Goal: Task Accomplishment & Management: Complete application form

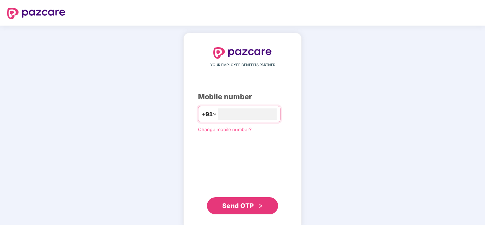
type input "**********"
click at [222, 202] on span "Send OTP" at bounding box center [238, 205] width 32 height 7
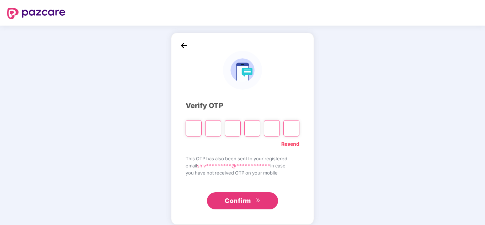
type input "*"
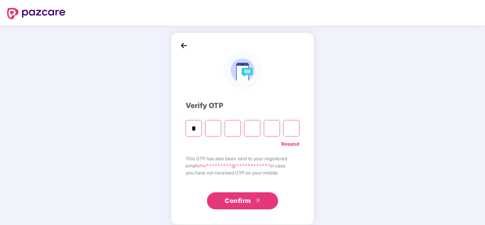
type input "*"
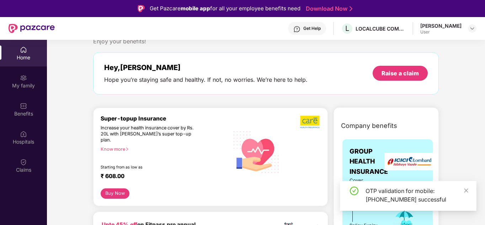
scroll to position [22, 0]
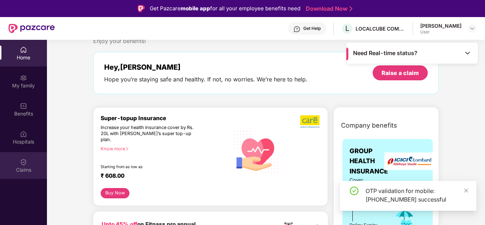
click at [22, 162] on img at bounding box center [23, 161] width 7 height 7
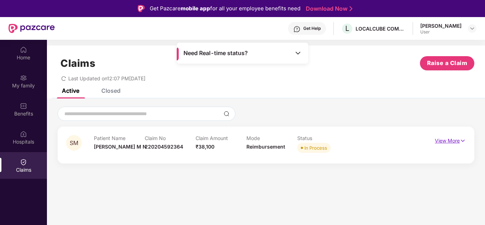
click at [460, 141] on img at bounding box center [462, 141] width 6 height 8
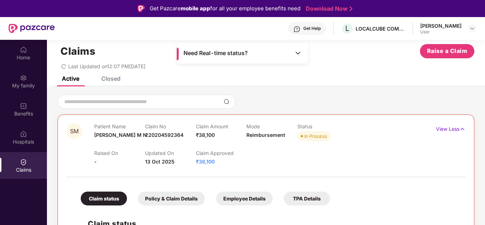
scroll to position [12, 0]
click at [109, 79] on div "Closed" at bounding box center [110, 78] width 19 height 7
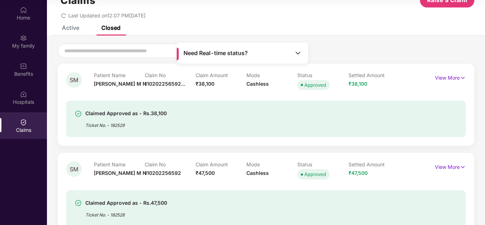
scroll to position [23, 0]
click at [326, 45] on div at bounding box center [266, 51] width 416 height 14
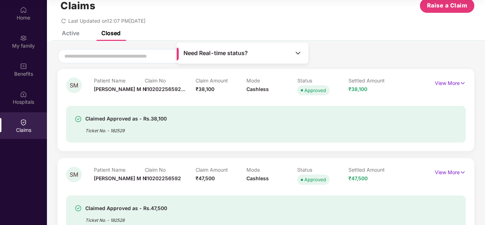
scroll to position [17, 0]
click at [459, 83] on img at bounding box center [462, 84] width 6 height 8
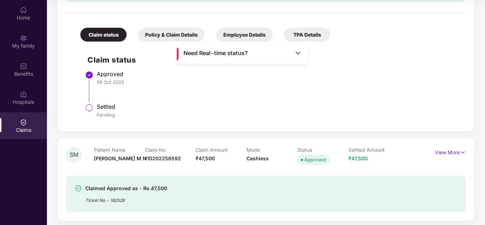
scroll to position [182, 0]
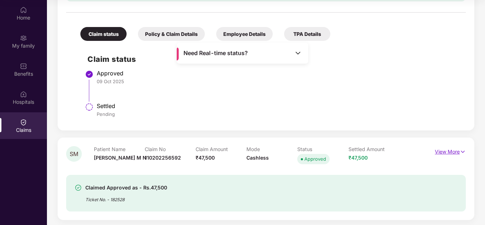
click at [464, 152] on img at bounding box center [462, 152] width 6 height 8
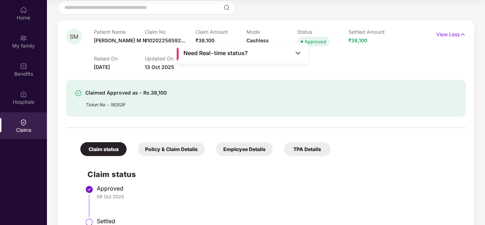
scroll to position [24, 0]
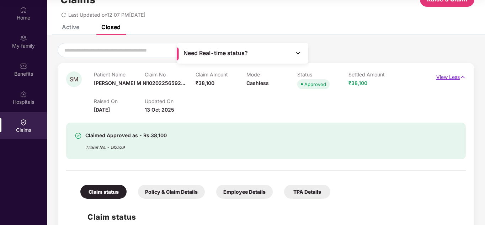
click at [462, 77] on img at bounding box center [462, 77] width 6 height 8
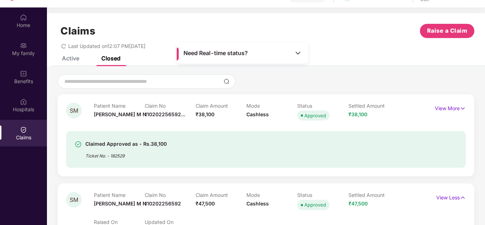
scroll to position [40, 0]
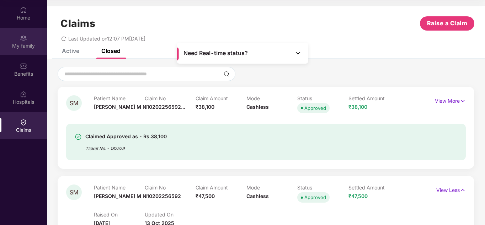
click at [24, 36] on img at bounding box center [23, 37] width 7 height 7
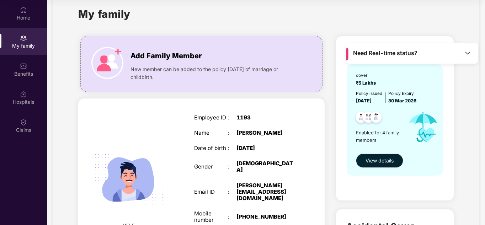
scroll to position [11, 0]
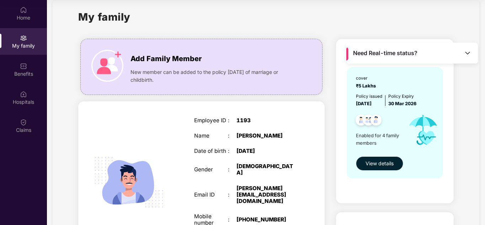
click at [284, 135] on div "[PERSON_NAME]" at bounding box center [265, 136] width 59 height 6
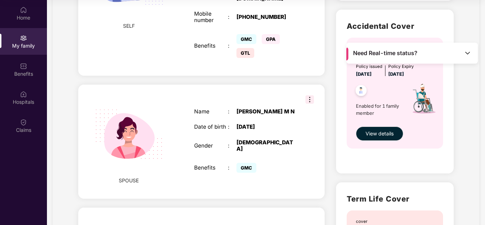
scroll to position [214, 0]
click at [308, 95] on img at bounding box center [309, 99] width 9 height 9
click at [337, 141] on div "Accidental Cover cover ₹40 Lakhs Policy issued 05 June 2025 Policy Expiry 04 Ju…" at bounding box center [395, 91] width 118 height 164
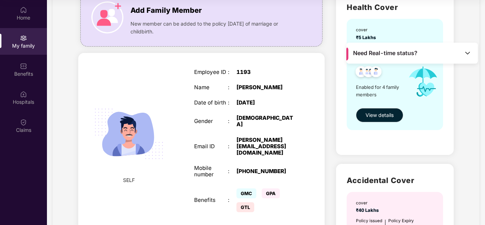
scroll to position [0, 0]
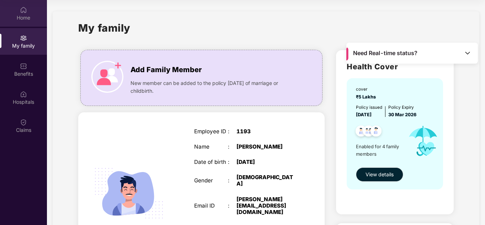
click at [22, 19] on div "Home" at bounding box center [23, 17] width 47 height 7
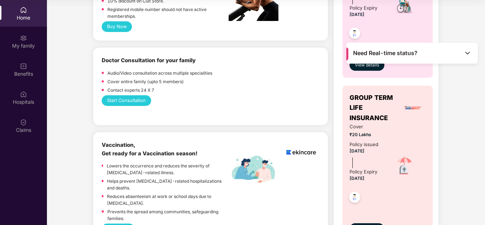
scroll to position [362, 0]
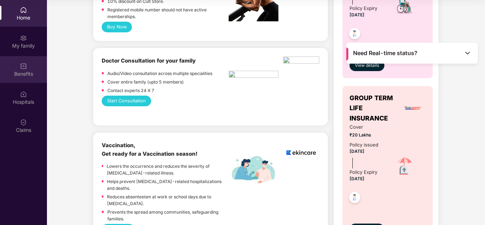
click at [26, 67] on img at bounding box center [23, 66] width 7 height 7
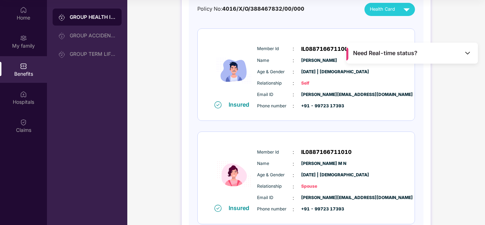
scroll to position [28, 0]
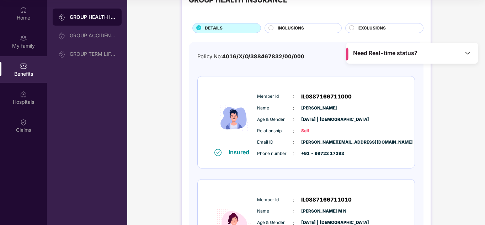
click at [368, 116] on div "Age & Gender : 23 Apr 1990 | Male" at bounding box center [327, 119] width 141 height 8
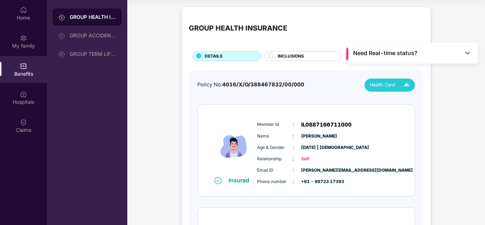
click at [398, 83] on div "Health Card" at bounding box center [390, 85] width 43 height 12
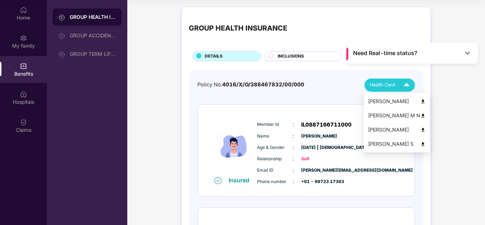
click at [420, 101] on img at bounding box center [422, 101] width 5 height 5
click at [403, 85] on img at bounding box center [406, 85] width 12 height 12
click at [420, 115] on img at bounding box center [422, 115] width 5 height 5
click at [403, 82] on img at bounding box center [406, 85] width 12 height 12
click at [388, 102] on div "[PERSON_NAME]" at bounding box center [397, 101] width 58 height 8
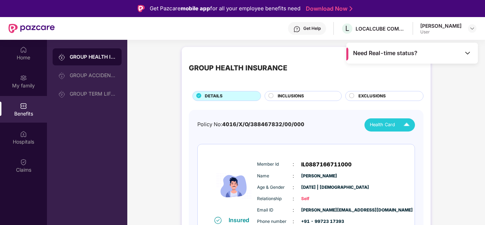
click at [406, 128] on img at bounding box center [406, 125] width 12 height 12
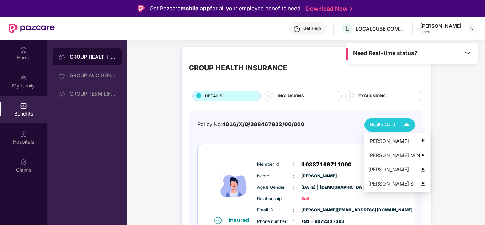
click at [391, 157] on div "[PERSON_NAME] M N" at bounding box center [397, 155] width 58 height 8
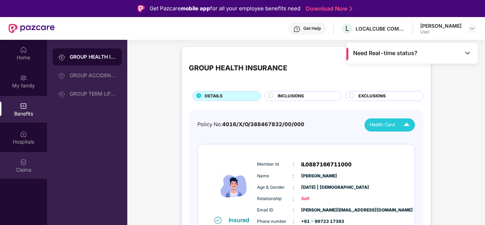
click at [21, 160] on img at bounding box center [23, 161] width 7 height 7
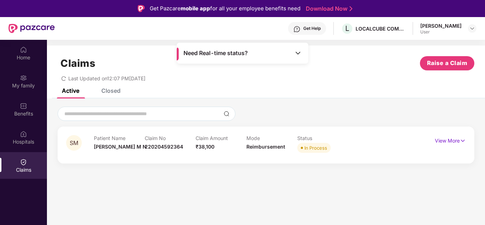
click at [318, 29] on div "Get Help" at bounding box center [311, 29] width 17 height 6
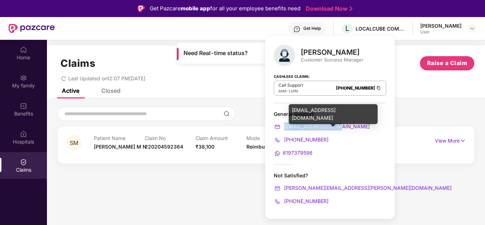
drag, startPoint x: 339, startPoint y: 126, endPoint x: 284, endPoint y: 128, distance: 55.5
click at [284, 128] on div "support@pazcare.com" at bounding box center [330, 127] width 112 height 8
copy span "support@pazcare.com"
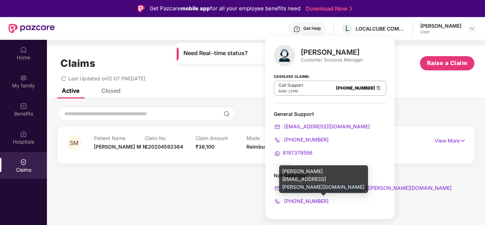
drag, startPoint x: 358, startPoint y: 186, endPoint x: 284, endPoint y: 187, distance: 74.3
click at [284, 187] on div "sugandha.singh@pazcare.com" at bounding box center [330, 188] width 112 height 8
copy span "sugandha.singh@pazcare.com"
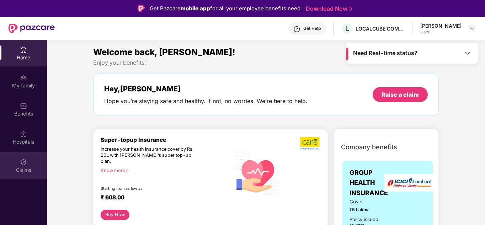
click at [22, 162] on img at bounding box center [23, 161] width 7 height 7
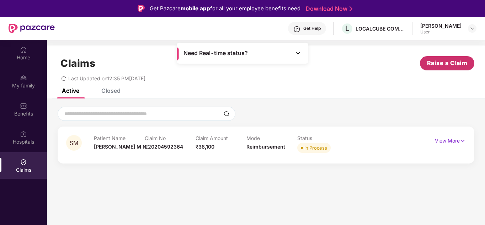
click at [447, 62] on span "Raise a Claim" at bounding box center [447, 63] width 40 height 9
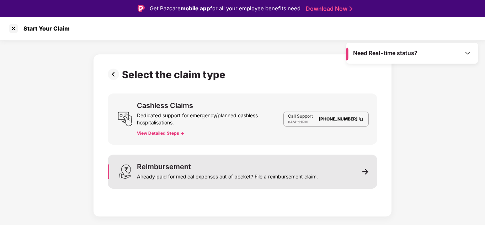
scroll to position [17, 0]
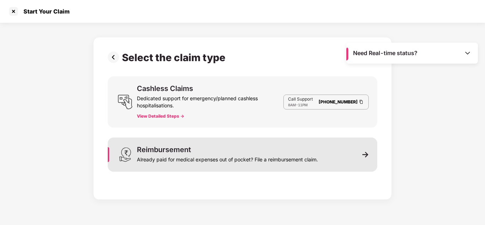
click at [314, 162] on div "Already paid for medical expenses out of pocket? File a reimbursement claim." at bounding box center [227, 158] width 181 height 10
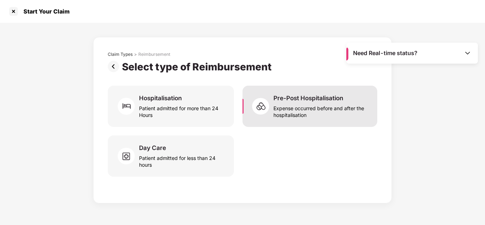
click at [305, 104] on div "Expense occurred before and after the hospitalisation" at bounding box center [320, 110] width 95 height 16
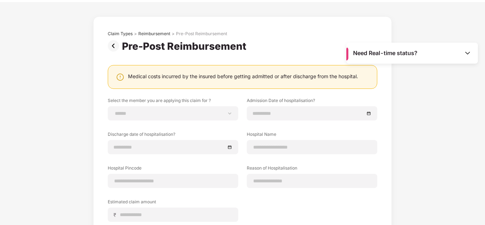
scroll to position [21, 0]
click at [124, 113] on select "**********" at bounding box center [173, 113] width 118 height 6
select select "**********"
click at [114, 110] on select "**********" at bounding box center [173, 113] width 118 height 6
click at [283, 115] on input at bounding box center [308, 113] width 111 height 8
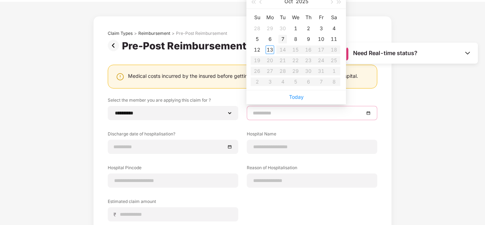
type input "**********"
click at [283, 37] on div "7" at bounding box center [282, 39] width 9 height 9
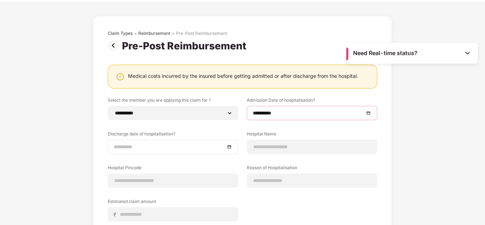
click at [156, 144] on input at bounding box center [169, 147] width 111 height 8
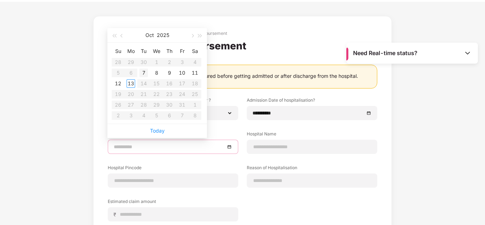
type input "**********"
click at [144, 73] on div "7" at bounding box center [143, 73] width 9 height 9
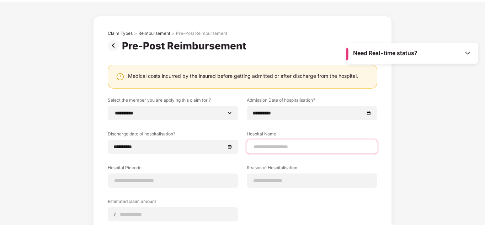
click at [265, 149] on input at bounding box center [312, 146] width 118 height 7
type input "**********"
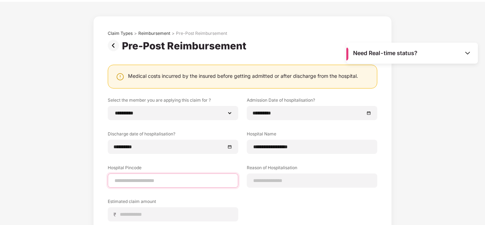
click at [135, 182] on input at bounding box center [173, 180] width 118 height 7
type input "******"
select select "*********"
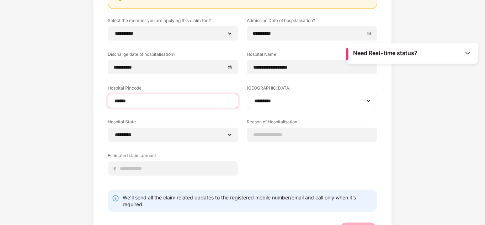
scroll to position [107, 0]
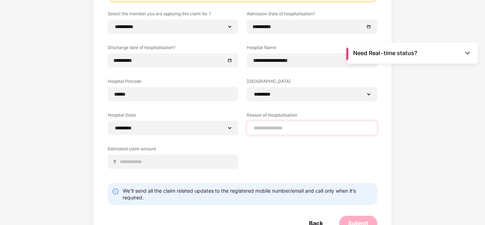
click at [266, 132] on div at bounding box center [312, 128] width 130 height 14
click at [277, 129] on input at bounding box center [312, 127] width 118 height 7
paste input "**********"
type input "**********"
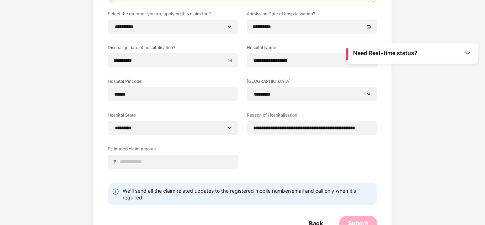
click at [247, 155] on div "**********" at bounding box center [242, 95] width 269 height 169
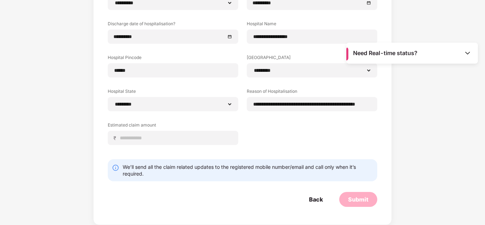
scroll to position [131, 0]
click at [132, 139] on input at bounding box center [175, 137] width 113 height 7
type input "****"
click at [351, 197] on div "Submit" at bounding box center [358, 199] width 20 height 8
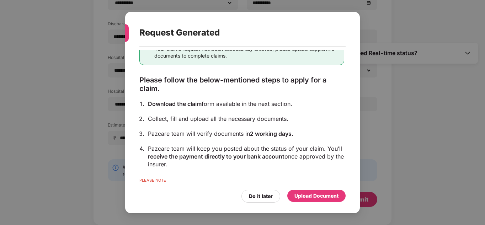
scroll to position [60, 0]
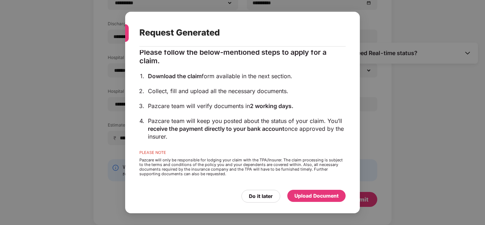
click at [307, 194] on div "Upload Document" at bounding box center [316, 196] width 44 height 8
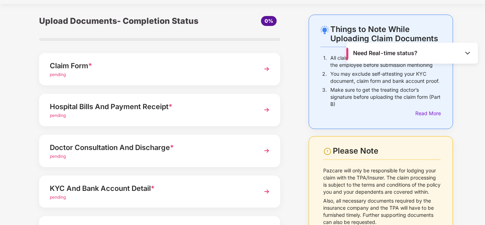
scroll to position [18, 0]
click at [266, 65] on img at bounding box center [266, 69] width 13 height 13
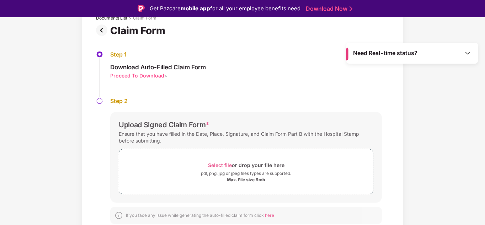
scroll to position [17, 0]
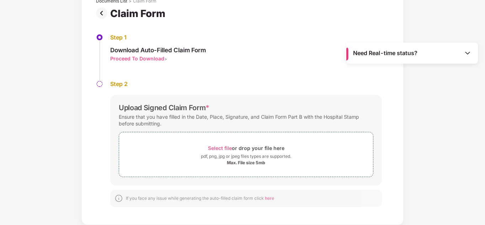
click at [270, 200] on span "here" at bounding box center [269, 197] width 9 height 5
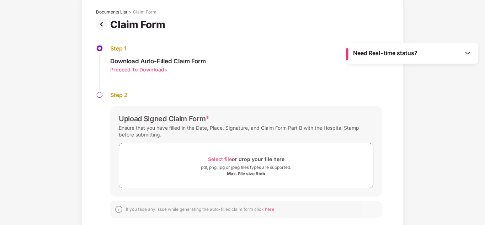
scroll to position [0, 0]
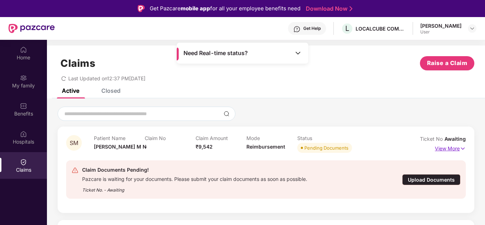
click at [456, 148] on p "View More" at bounding box center [449, 148] width 31 height 10
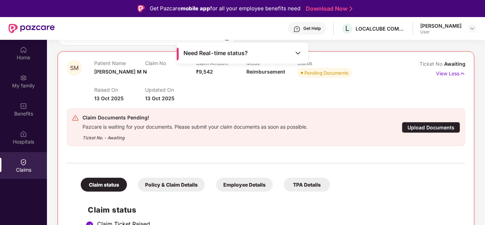
scroll to position [76, 0]
click at [418, 126] on div "Upload Documents" at bounding box center [430, 126] width 58 height 11
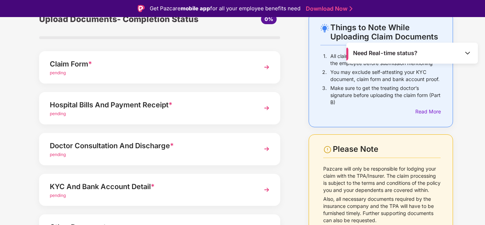
scroll to position [40, 0]
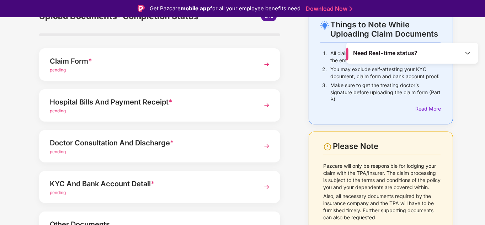
click at [226, 152] on div "pending" at bounding box center [150, 151] width 201 height 7
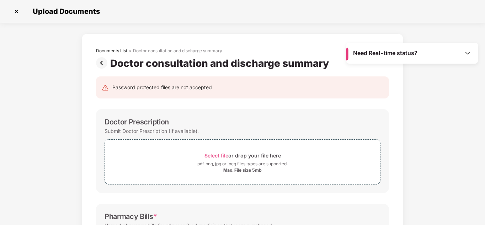
scroll to position [0, 0]
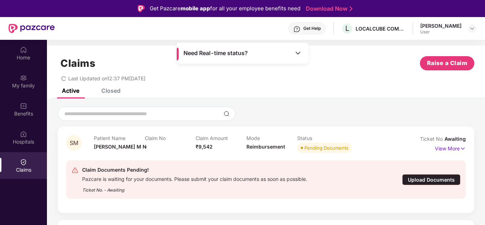
click at [430, 180] on div "Upload Documents" at bounding box center [431, 179] width 58 height 11
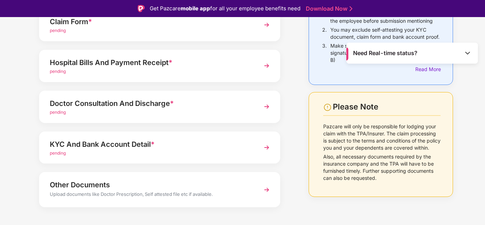
scroll to position [81, 0]
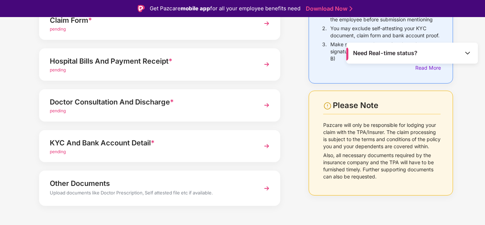
click at [266, 62] on img at bounding box center [266, 64] width 13 height 13
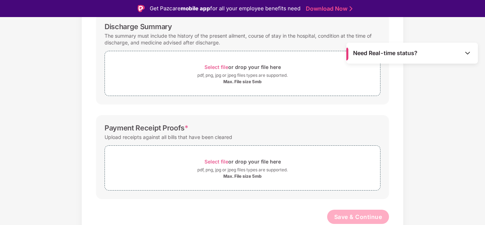
scroll to position [0, 0]
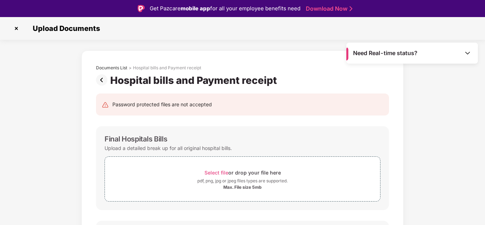
click at [17, 27] on img at bounding box center [16, 28] width 11 height 11
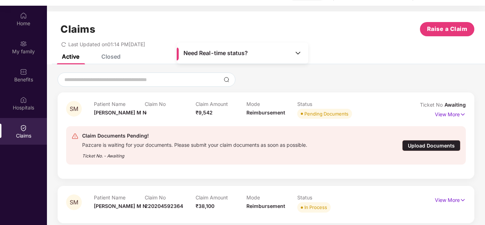
scroll to position [37, 0]
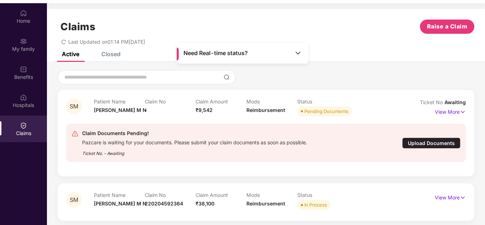
click at [420, 141] on div "Upload Documents" at bounding box center [431, 142] width 58 height 11
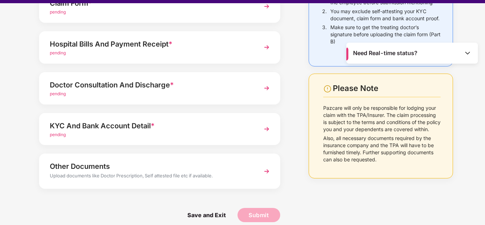
scroll to position [85, 0]
click at [200, 132] on div "pending" at bounding box center [150, 134] width 201 height 7
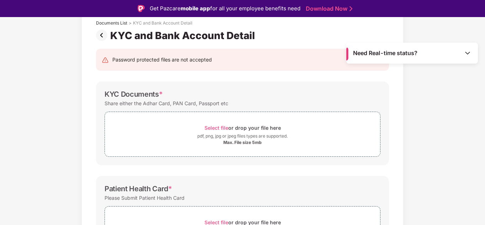
scroll to position [44, 0]
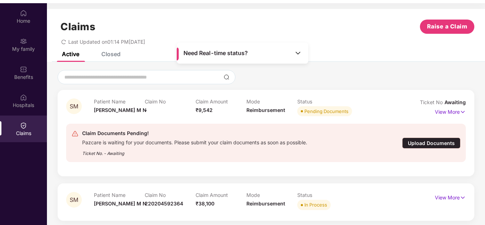
click at [412, 144] on div "Upload Documents" at bounding box center [431, 142] width 58 height 11
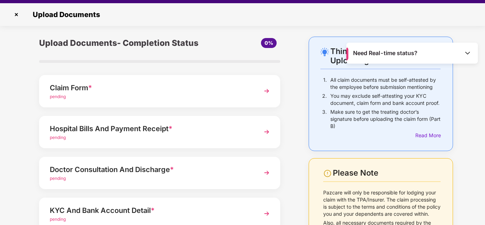
scroll to position [89, 0]
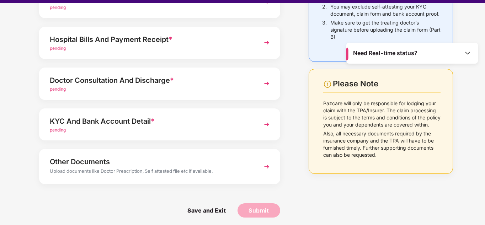
click at [153, 83] on div "Doctor Consultation And Discharge *" at bounding box center [150, 80] width 201 height 11
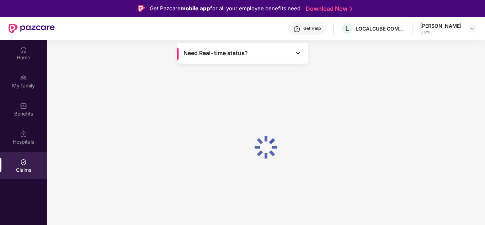
scroll to position [37, 0]
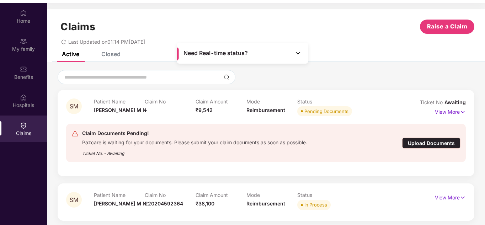
click at [419, 149] on div "Claim Documents Pending! Pazcare is waiting for your documents. Please submit y…" at bounding box center [265, 143] width 389 height 28
click at [427, 140] on div "Upload Documents" at bounding box center [431, 142] width 58 height 11
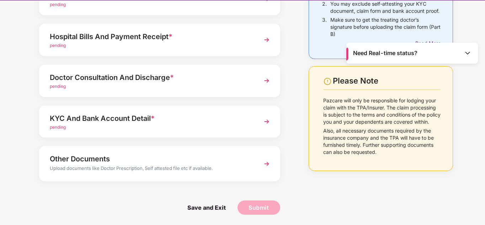
scroll to position [17, 0]
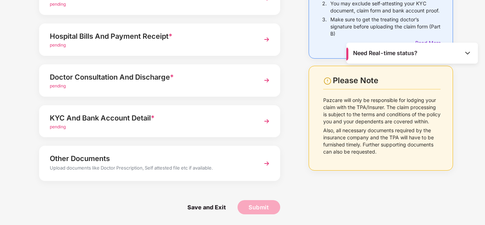
click at [219, 165] on div "Upload documents like Doctor Prescription, Self attested file etc if available." at bounding box center [150, 168] width 201 height 9
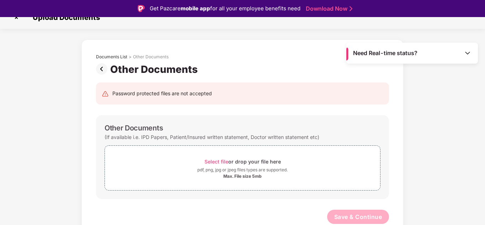
scroll to position [17, 0]
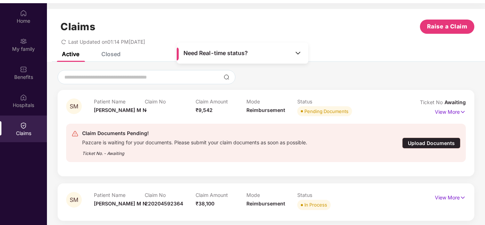
scroll to position [40, 0]
